Goal: Task Accomplishment & Management: Complete application form

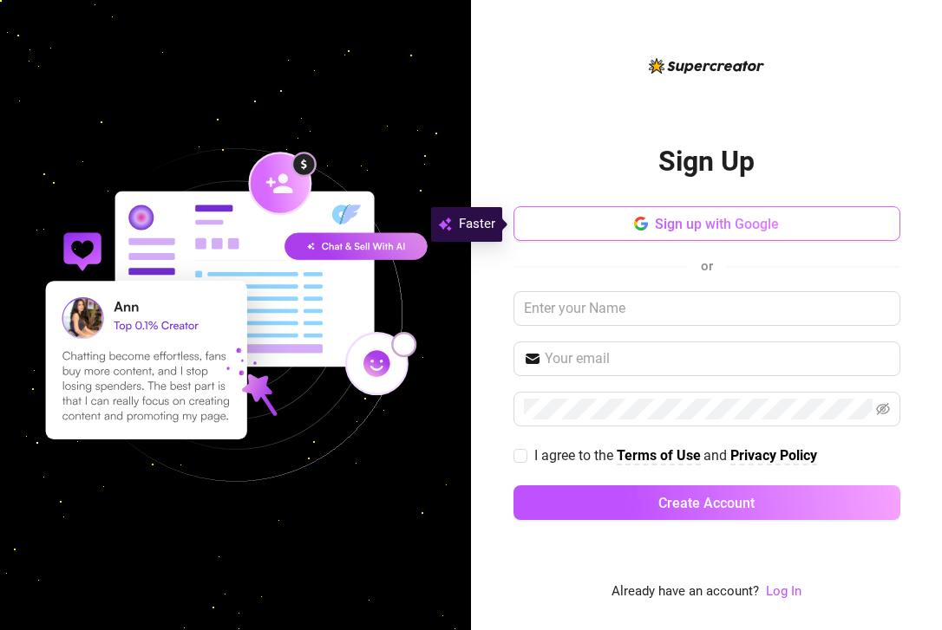
click at [595, 227] on button "Sign up with Google" at bounding box center [706, 223] width 387 height 35
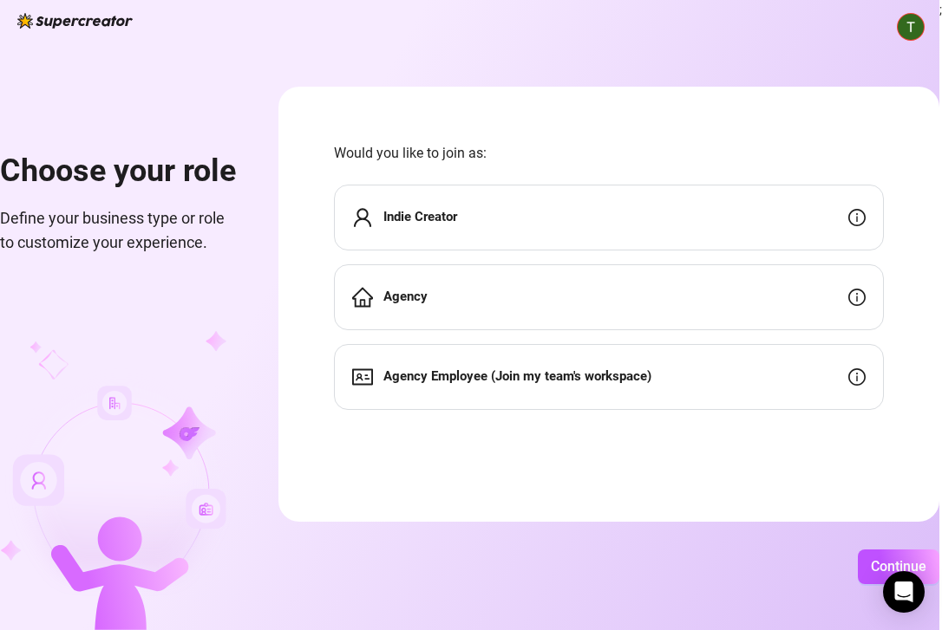
click at [860, 215] on icon "info-circle" at bounding box center [856, 217] width 17 height 17
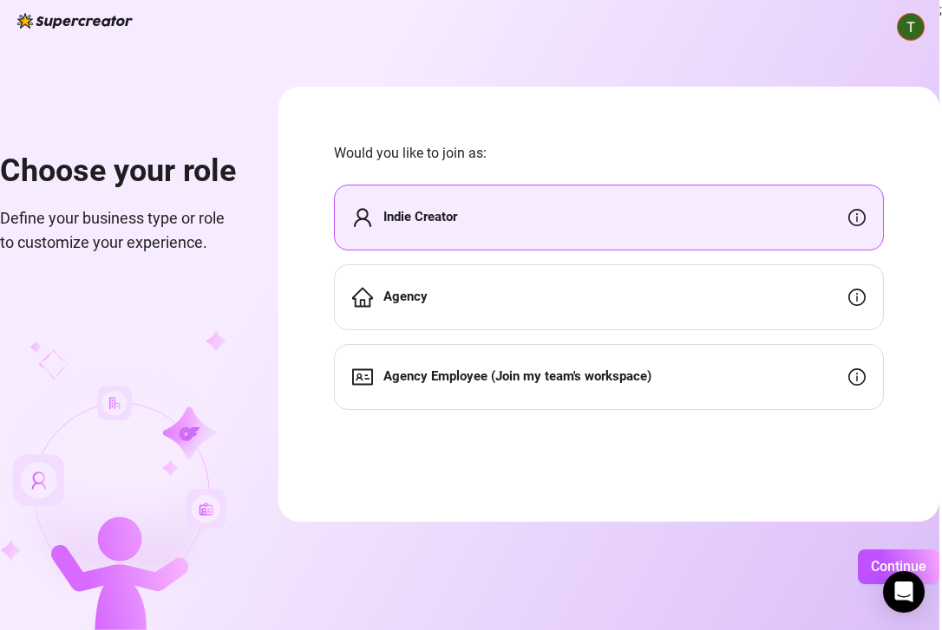
click at [690, 213] on div "Indie Creator" at bounding box center [609, 218] width 550 height 66
click at [876, 559] on span "Continue" at bounding box center [897, 566] width 55 height 16
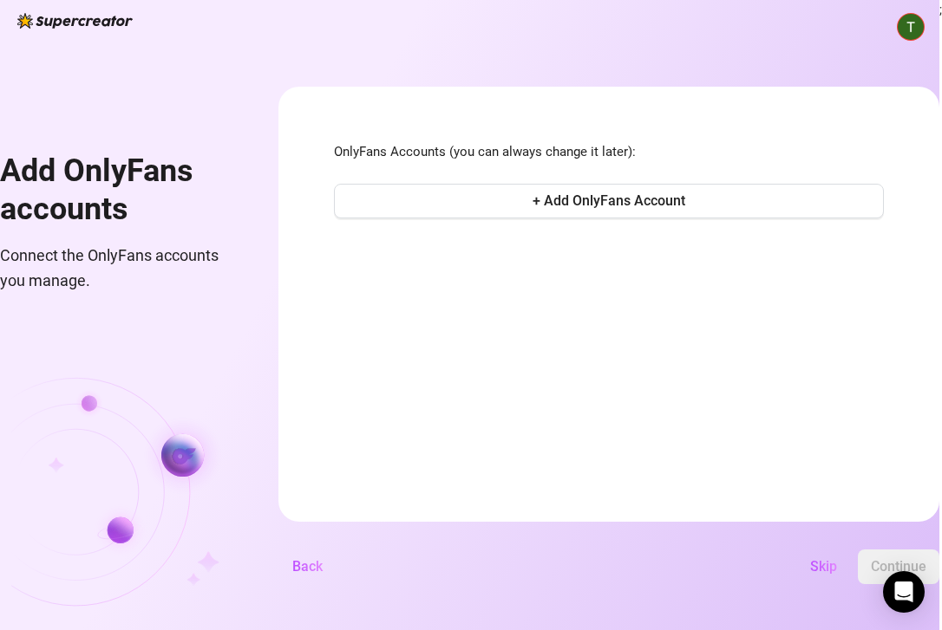
click at [918, 27] on img at bounding box center [910, 27] width 26 height 26
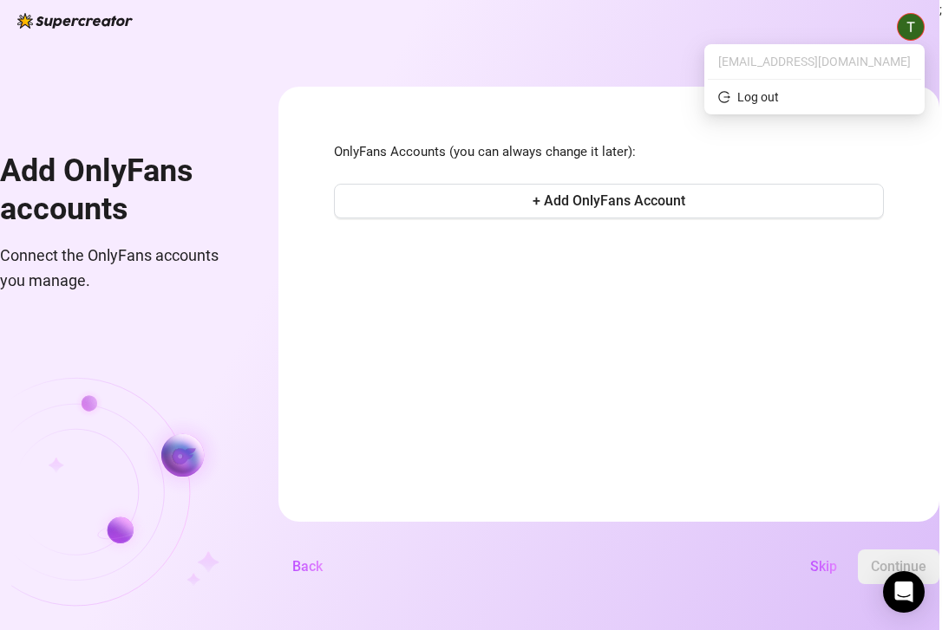
click at [918, 27] on img at bounding box center [910, 27] width 26 height 26
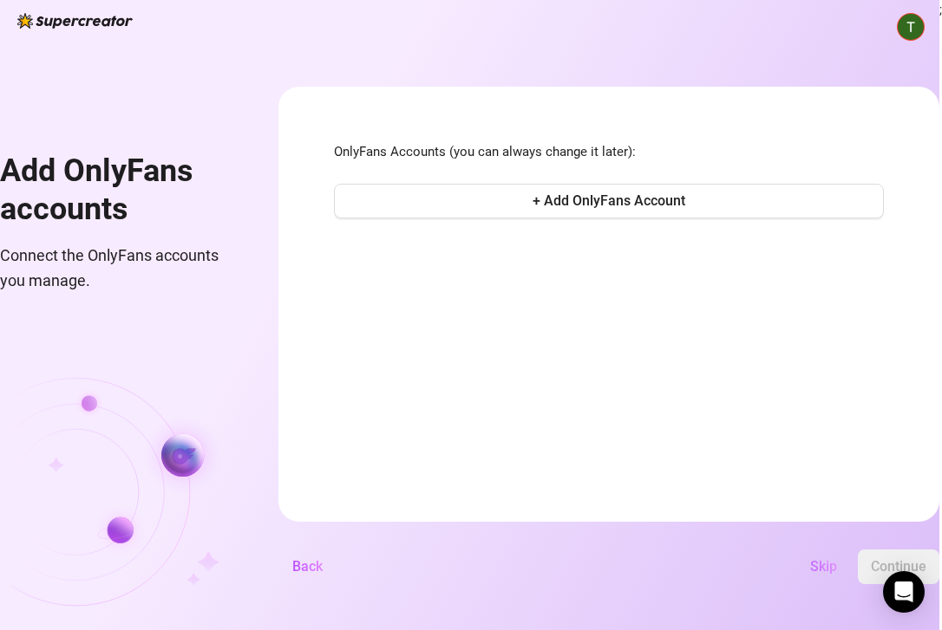
click at [823, 569] on span "Skip" at bounding box center [823, 566] width 27 height 16
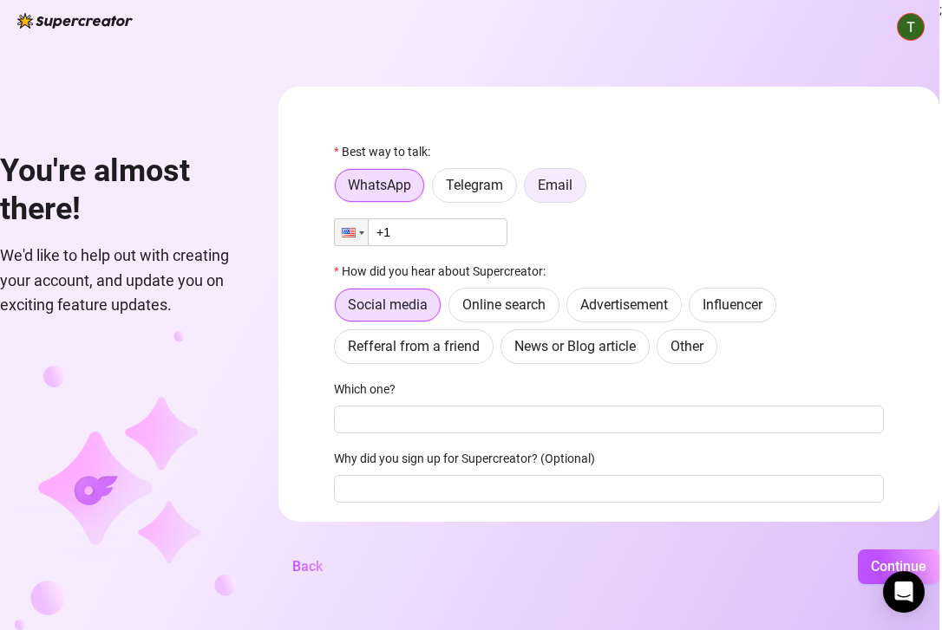
click at [554, 184] on span "Email" at bounding box center [555, 185] width 35 height 16
click at [529, 190] on input "Email" at bounding box center [529, 190] width 0 height 0
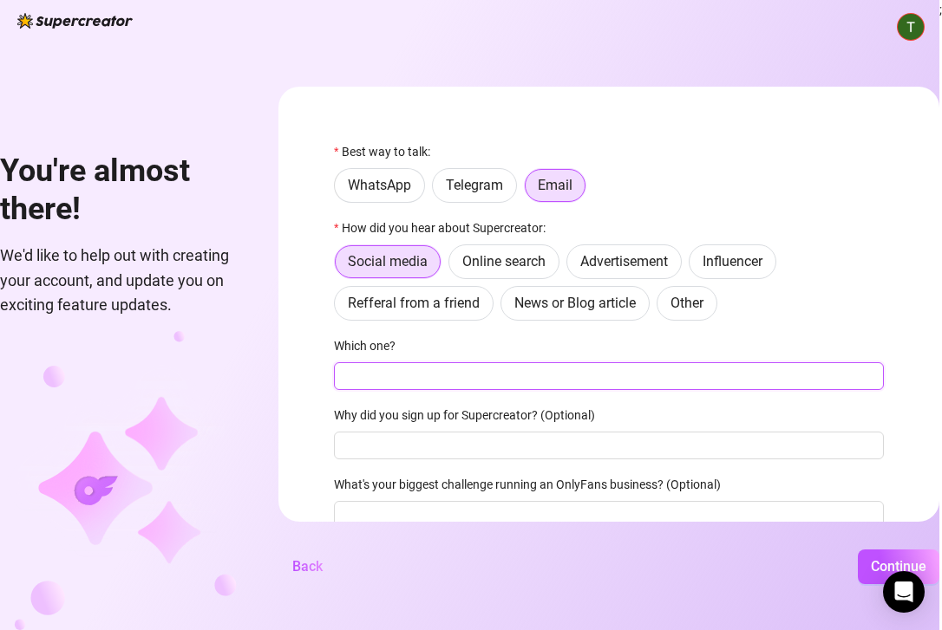
click at [486, 387] on input "Which one?" at bounding box center [609, 376] width 550 height 28
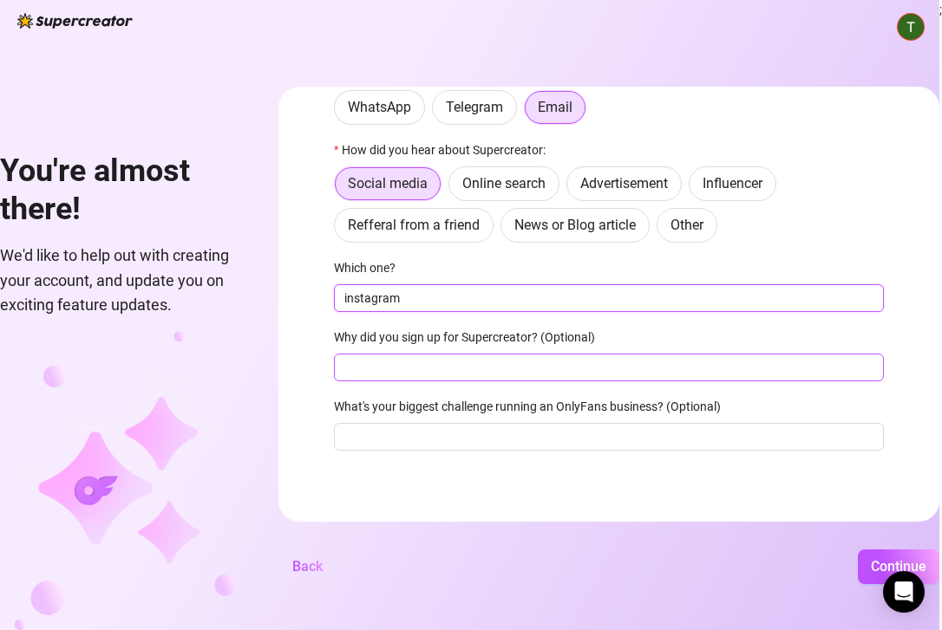
type input "instagram"
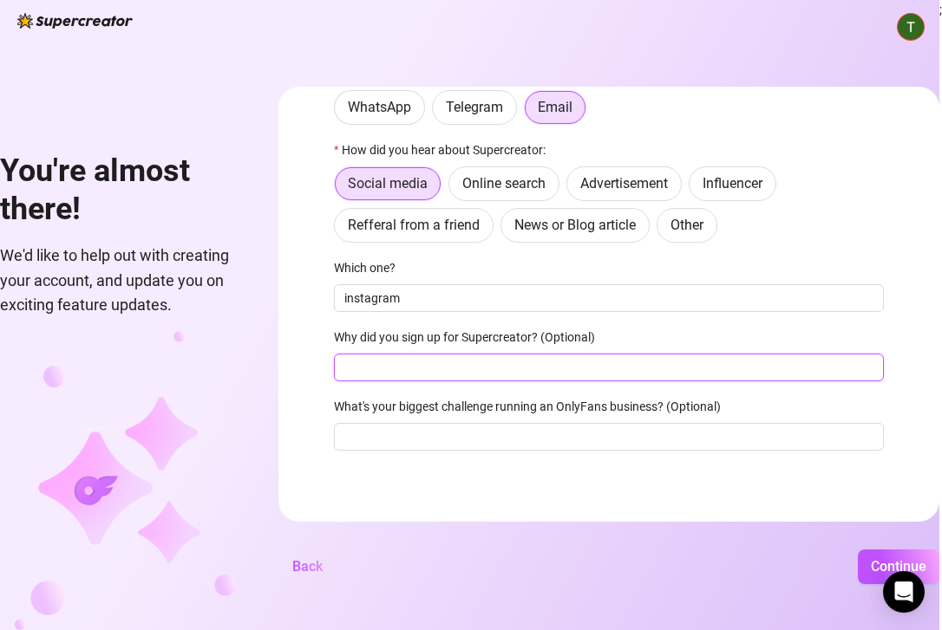
click at [390, 367] on input "Why did you sign up for Supercreator? (Optional)" at bounding box center [609, 368] width 550 height 28
type input "content creation"
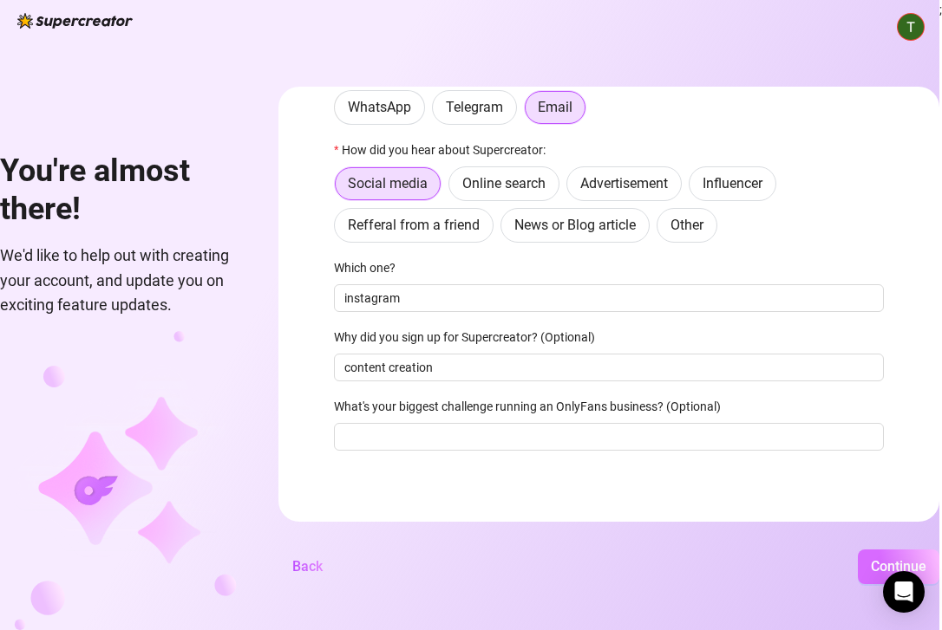
click at [880, 564] on span "Continue" at bounding box center [897, 566] width 55 height 16
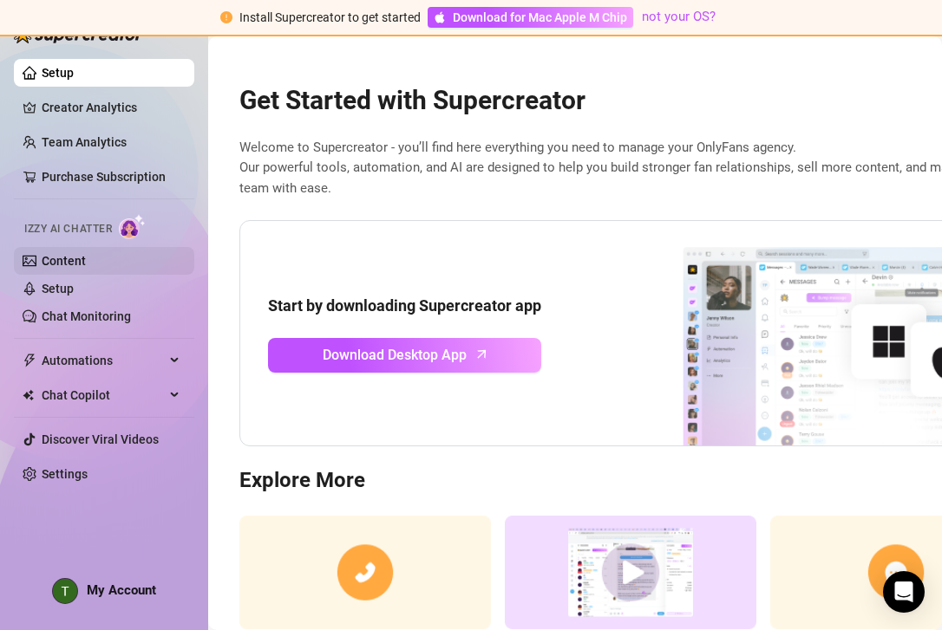
click at [57, 267] on link "Content" at bounding box center [64, 261] width 44 height 14
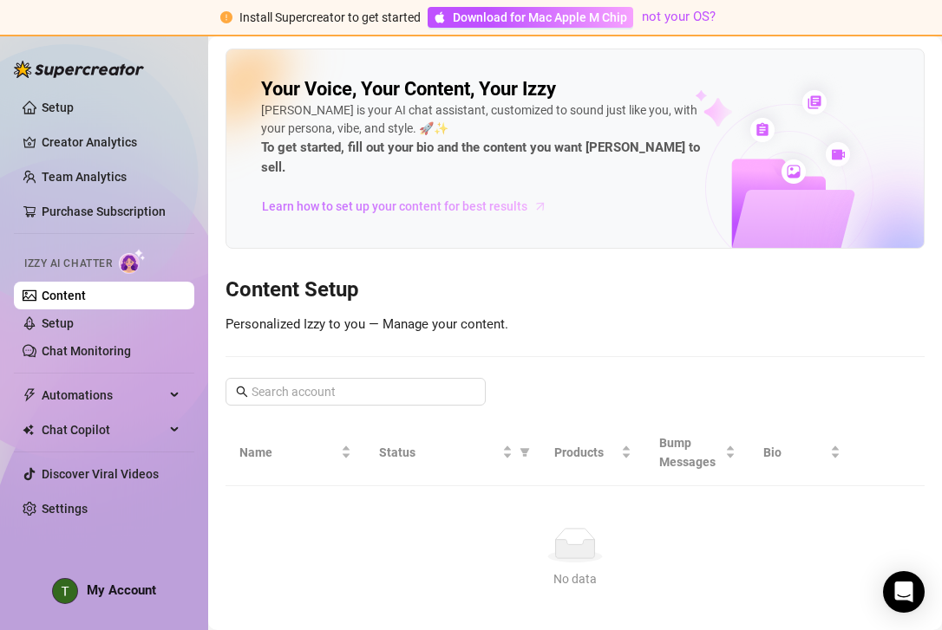
click at [322, 197] on span "Learn how to set up your content for best results" at bounding box center [394, 206] width 265 height 19
click at [61, 101] on link "Setup" at bounding box center [58, 108] width 32 height 14
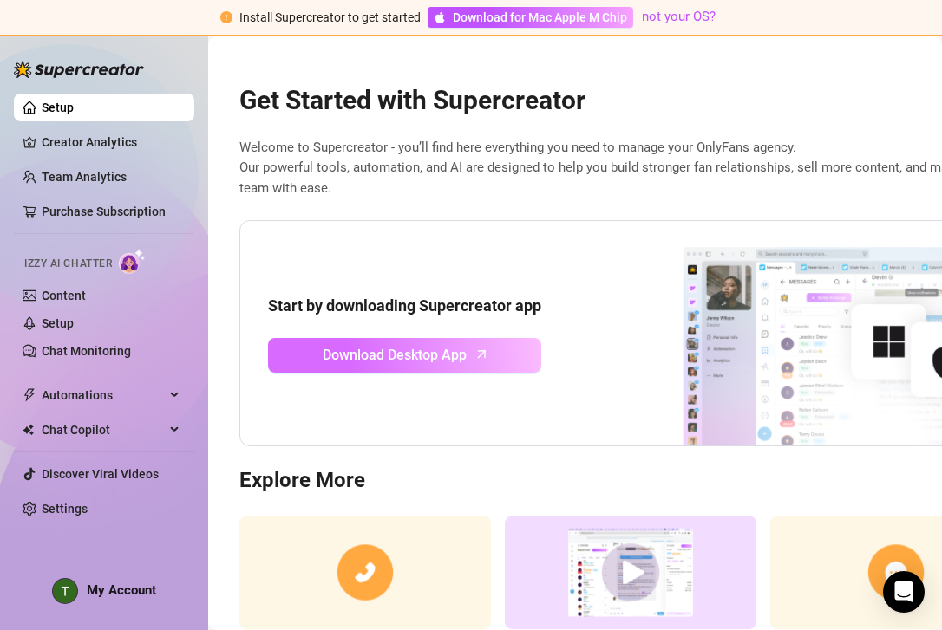
click at [440, 353] on span "Download Desktop App" at bounding box center [395, 355] width 144 height 22
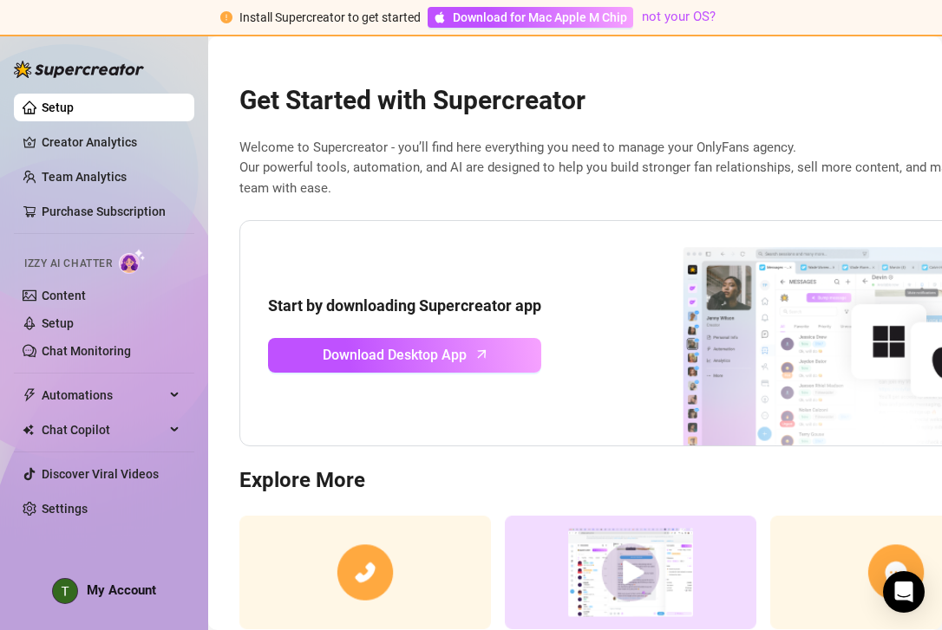
click at [81, 262] on span "Izzy AI Chatter" at bounding box center [68, 264] width 88 height 16
click at [140, 264] on img at bounding box center [132, 261] width 27 height 25
click at [124, 265] on img at bounding box center [132, 261] width 27 height 25
click at [69, 298] on link "Content" at bounding box center [64, 296] width 44 height 14
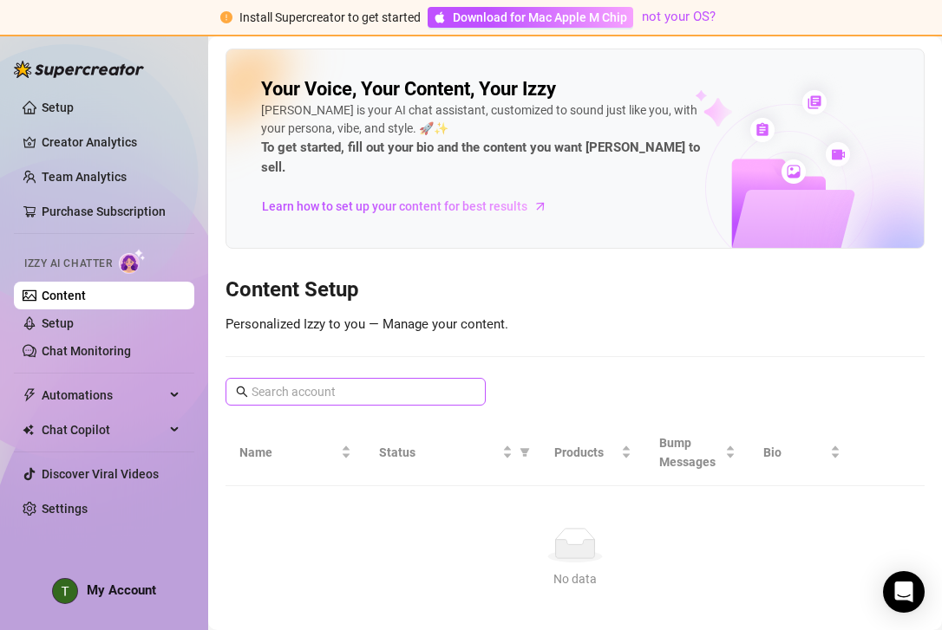
scroll to position [32, 0]
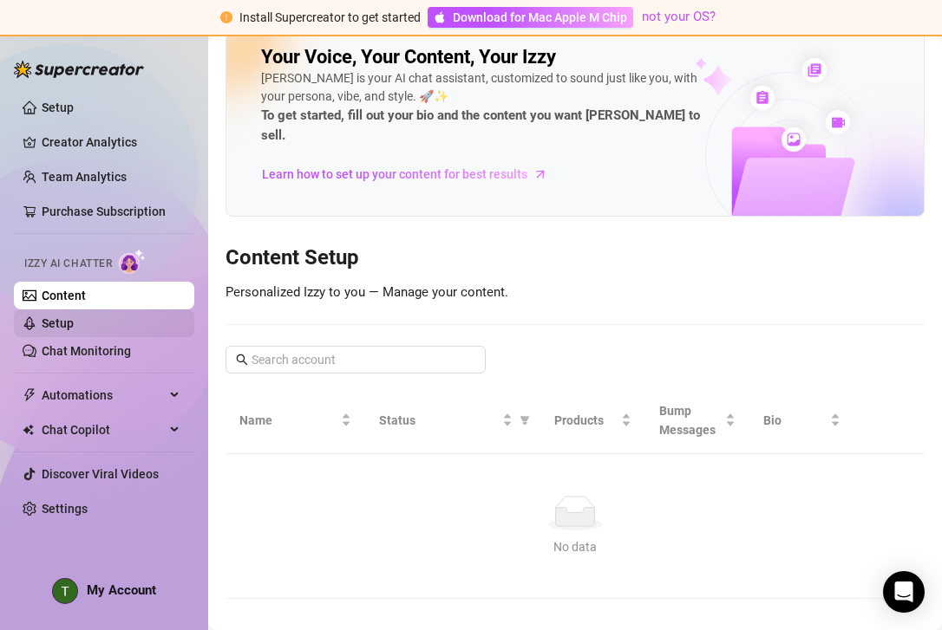
click at [56, 316] on link "Setup" at bounding box center [58, 323] width 32 height 14
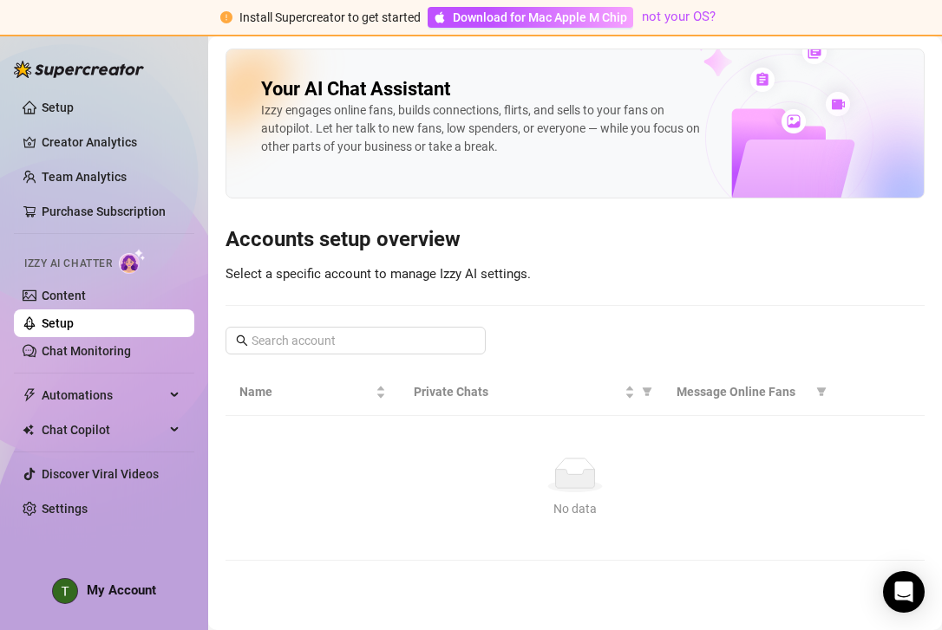
click at [57, 329] on link "Setup" at bounding box center [58, 323] width 32 height 14
click at [75, 348] on link "Chat Monitoring" at bounding box center [86, 351] width 89 height 14
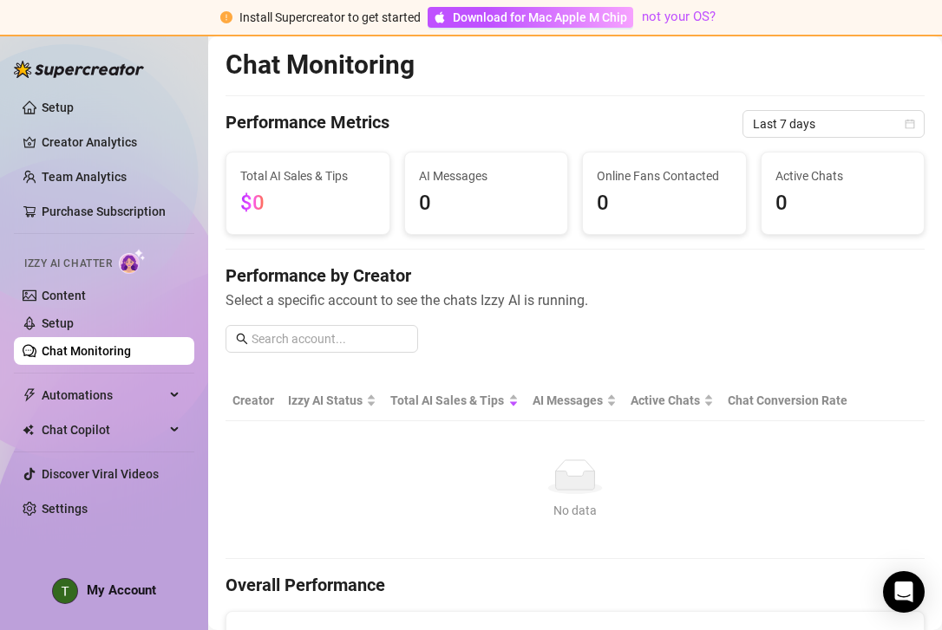
scroll to position [4, 0]
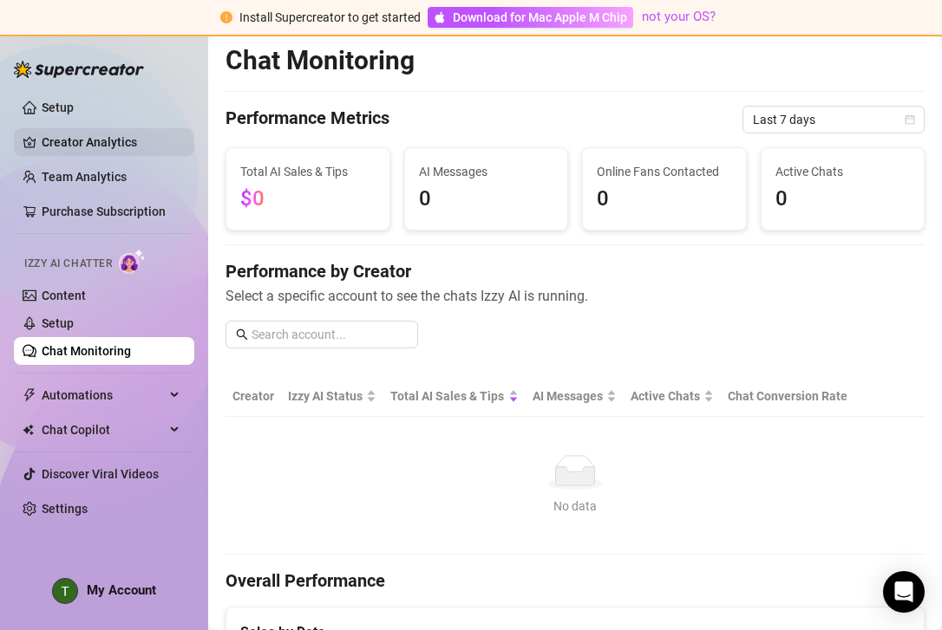
click at [110, 140] on link "Creator Analytics" at bounding box center [111, 142] width 139 height 28
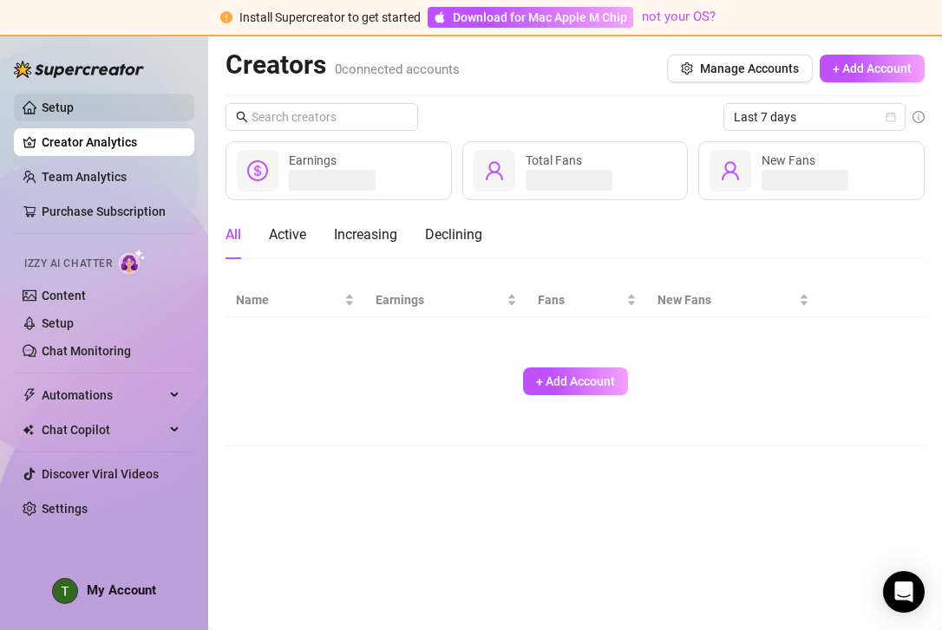
click at [61, 101] on link "Setup" at bounding box center [58, 108] width 32 height 14
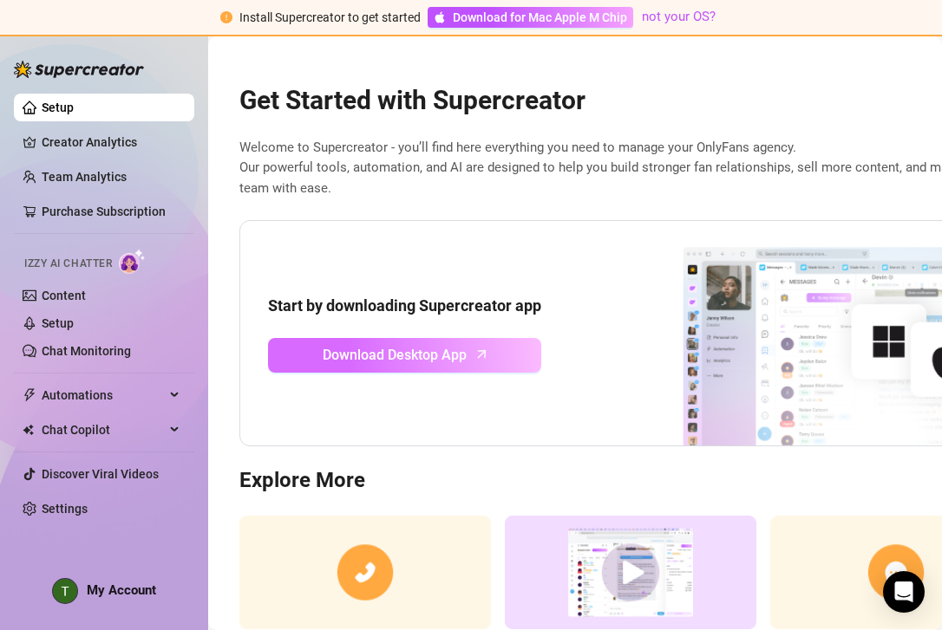
click at [374, 338] on link "Download Desktop App" at bounding box center [404, 355] width 273 height 35
